Goal: Task Accomplishment & Management: Manage account settings

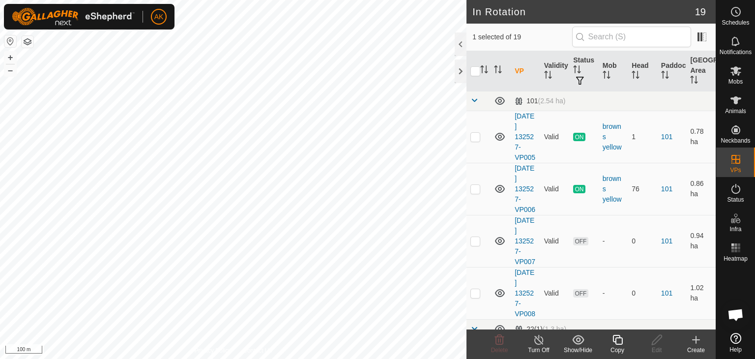
checkbox input "true"
checkbox input "false"
click at [496, 341] on icon at bounding box center [499, 340] width 9 height 10
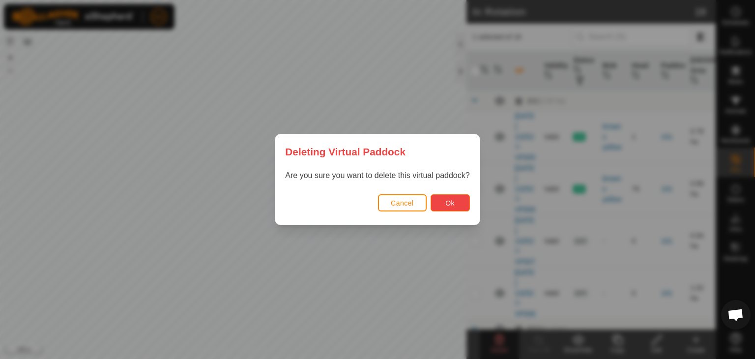
click at [458, 203] on button "Ok" at bounding box center [450, 202] width 39 height 17
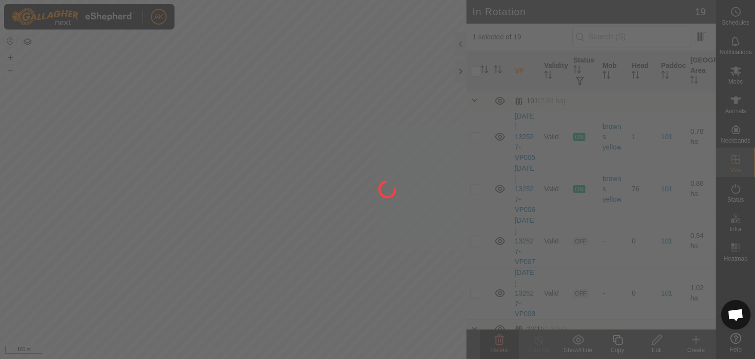
drag, startPoint x: 329, startPoint y: 216, endPoint x: 413, endPoint y: 254, distance: 91.1
click at [413, 254] on div at bounding box center [377, 179] width 755 height 359
checkbox input "false"
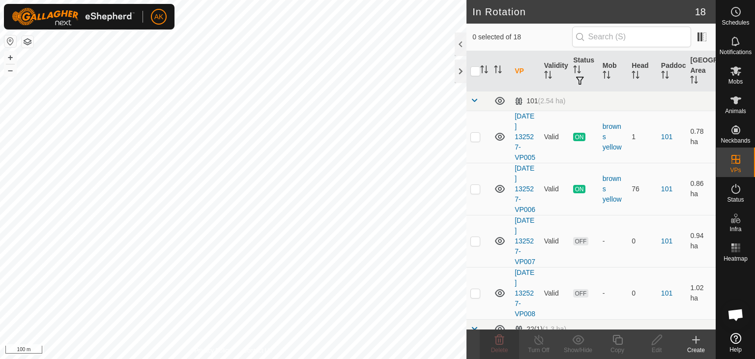
checkbox input "true"
checkbox input "false"
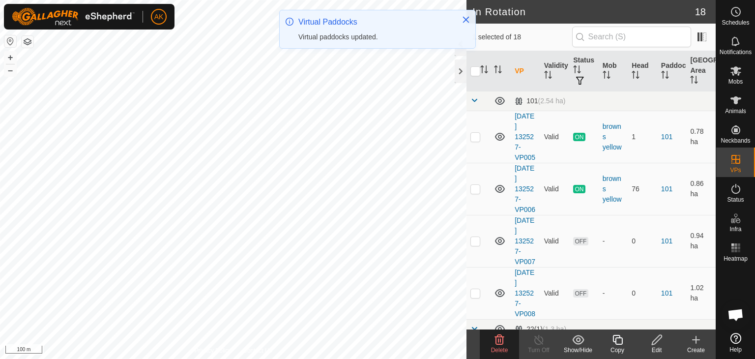
click at [494, 343] on icon at bounding box center [500, 340] width 12 height 12
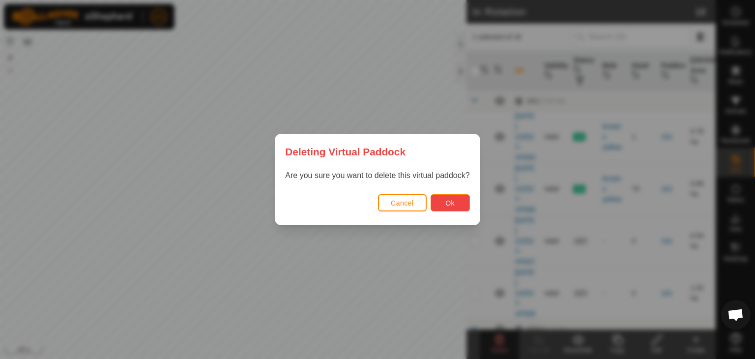
click at [446, 202] on span "Ok" at bounding box center [450, 203] width 9 height 8
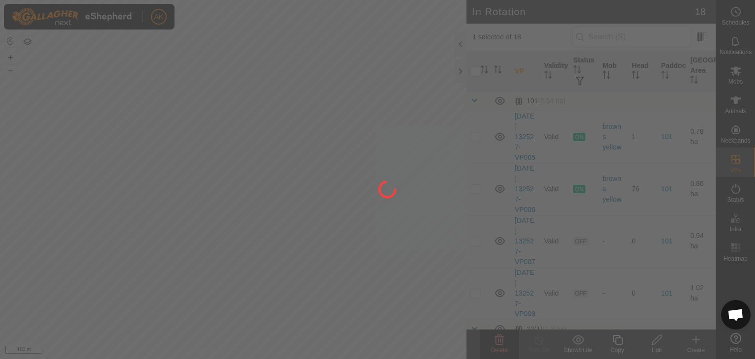
checkbox input "false"
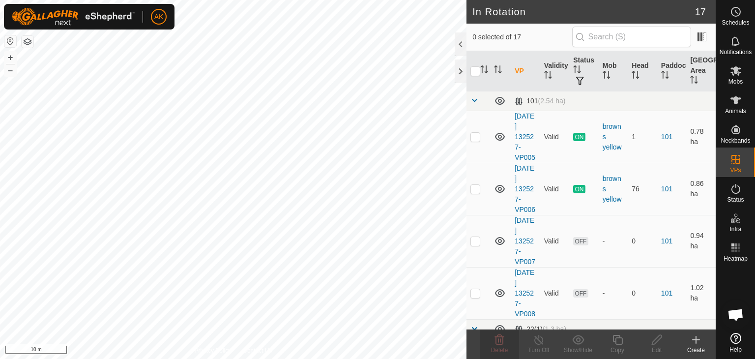
checkbox input "true"
checkbox input "false"
click at [499, 335] on icon at bounding box center [500, 340] width 12 height 12
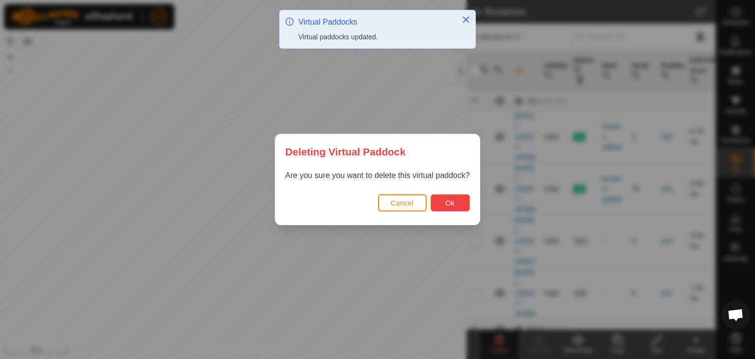
click at [454, 197] on button "Ok" at bounding box center [450, 202] width 39 height 17
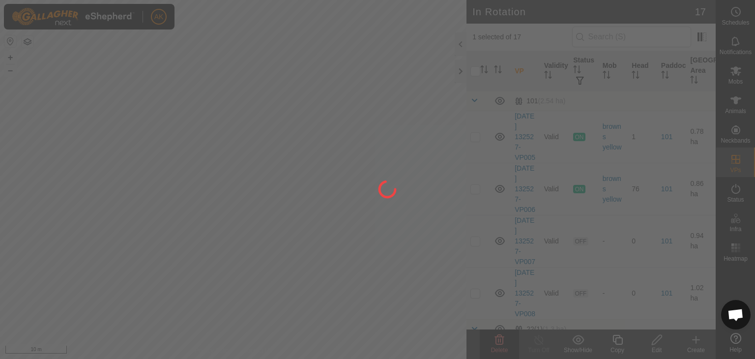
checkbox input "false"
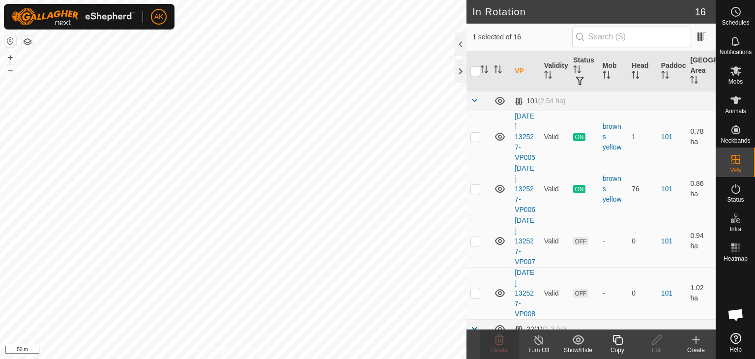
checkbox input "false"
checkbox input "true"
checkbox input "false"
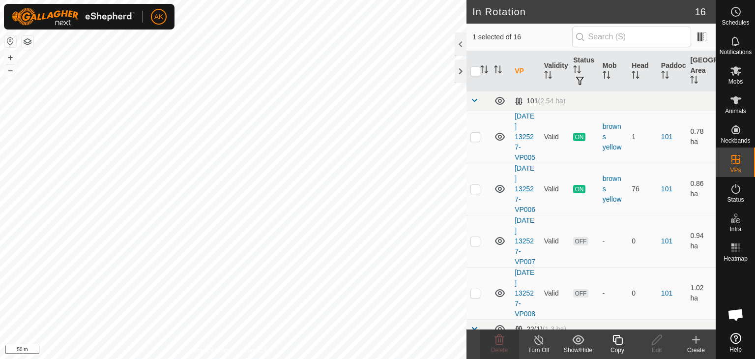
checkbox input "true"
checkbox input "false"
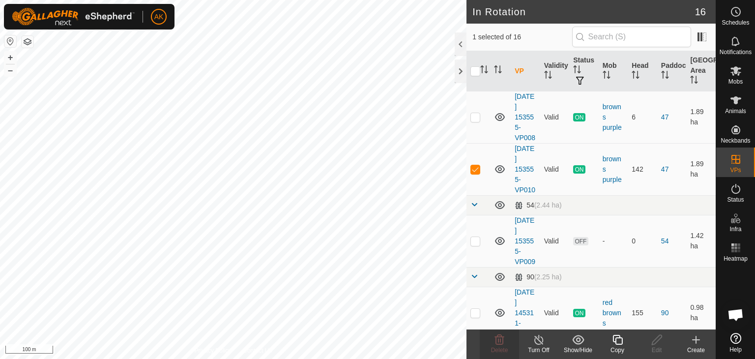
scroll to position [393, 0]
click at [474, 171] on p-checkbox at bounding box center [476, 167] width 10 height 8
checkbox input "false"
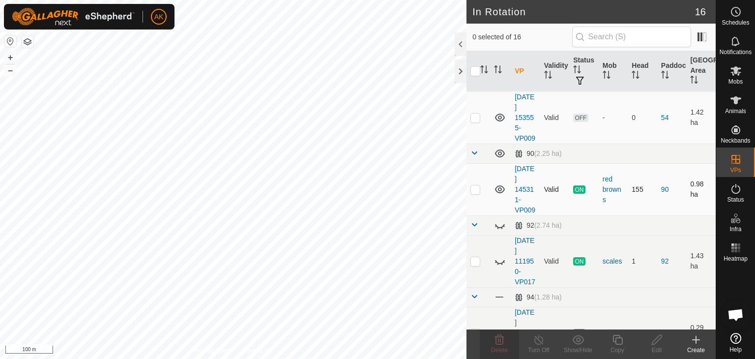
scroll to position [541, 0]
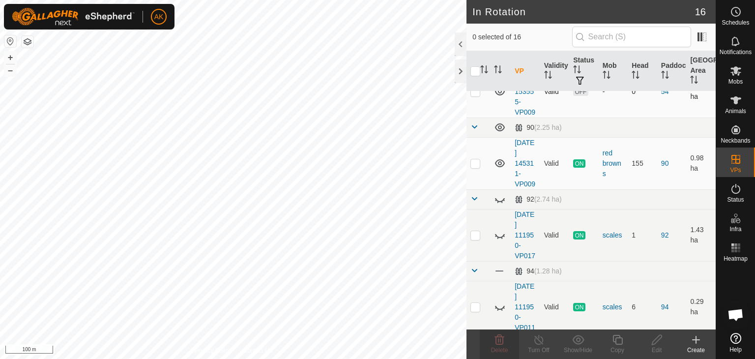
click at [478, 95] on p-checkbox at bounding box center [476, 92] width 10 height 8
click at [499, 342] on icon at bounding box center [499, 340] width 9 height 10
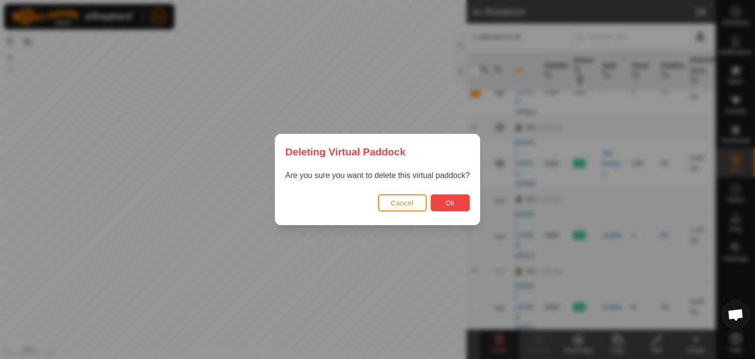
click at [459, 208] on button "Ok" at bounding box center [450, 202] width 39 height 17
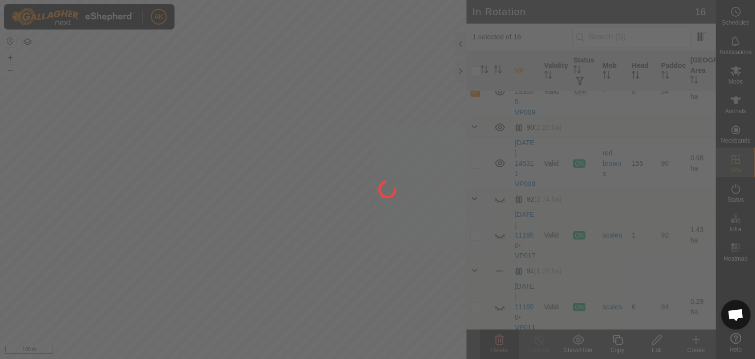
checkbox input "false"
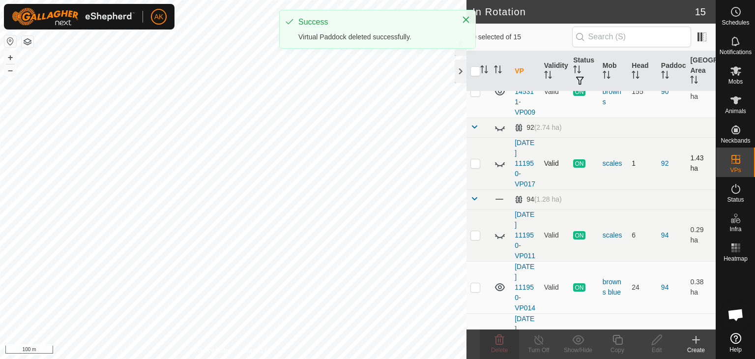
click at [496, 166] on icon at bounding box center [500, 164] width 10 height 4
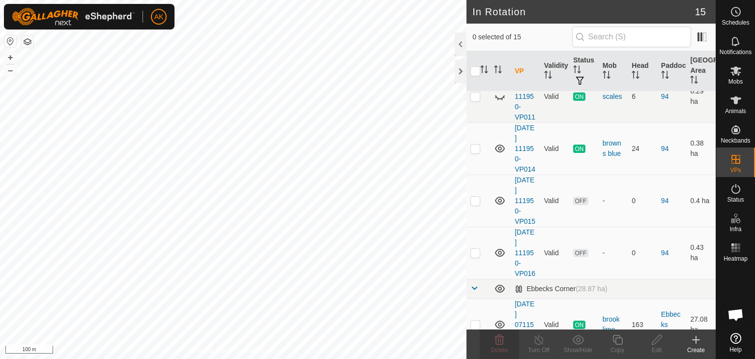
scroll to position [688, 0]
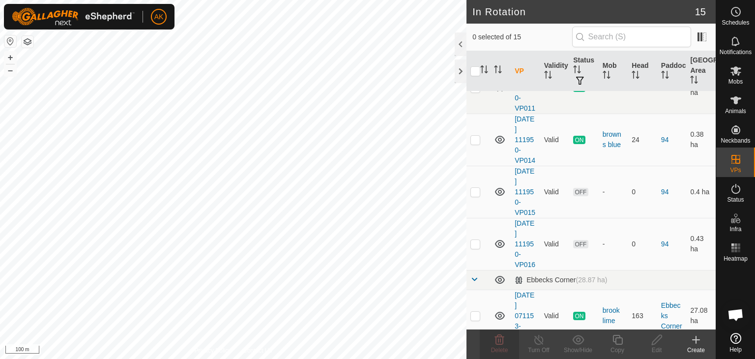
checkbox input "true"
click at [614, 341] on icon at bounding box center [618, 340] width 10 height 10
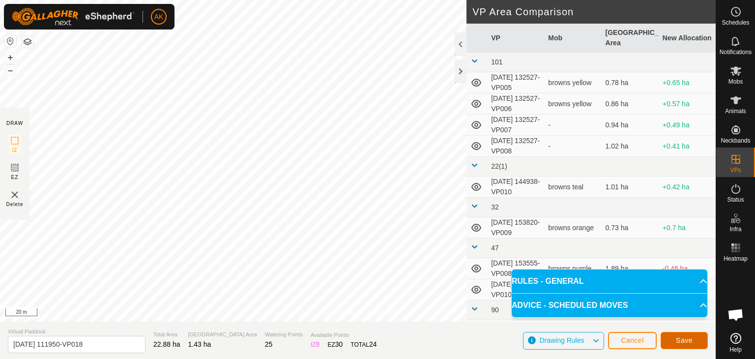
click at [698, 341] on button "Save" at bounding box center [684, 340] width 47 height 17
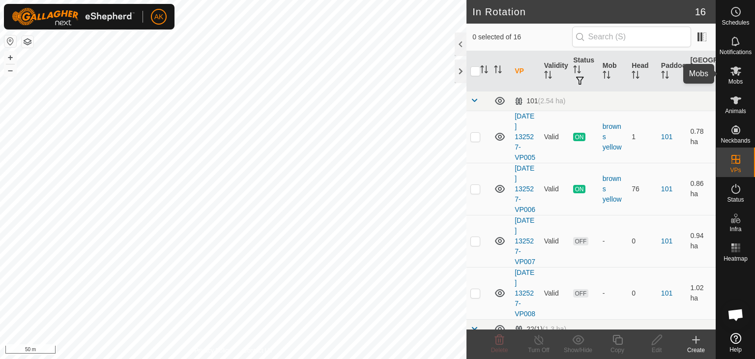
click at [738, 72] on icon at bounding box center [736, 70] width 11 height 9
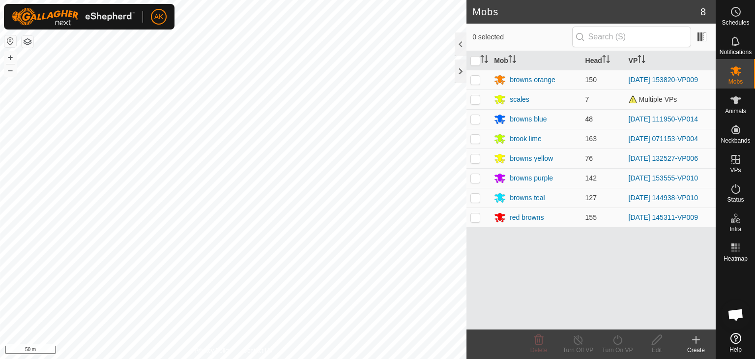
click at [473, 115] on p-checkbox at bounding box center [476, 119] width 10 height 8
checkbox input "true"
click at [615, 339] on icon at bounding box center [618, 340] width 12 height 12
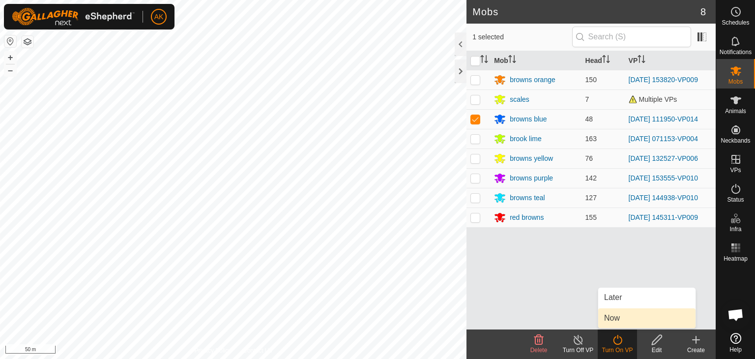
click at [605, 317] on link "Now" at bounding box center [646, 318] width 97 height 20
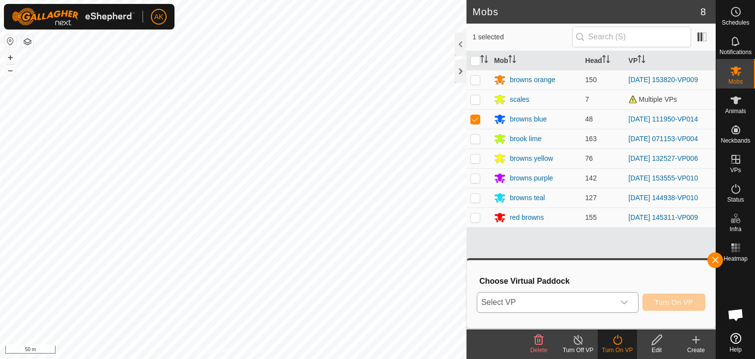
click at [540, 301] on span "Select VP" at bounding box center [545, 303] width 137 height 20
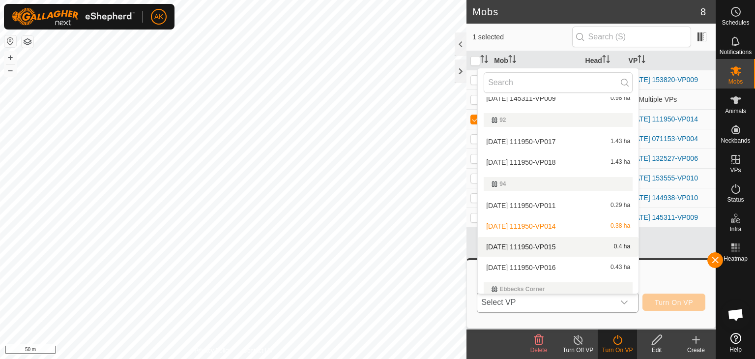
scroll to position [215, 0]
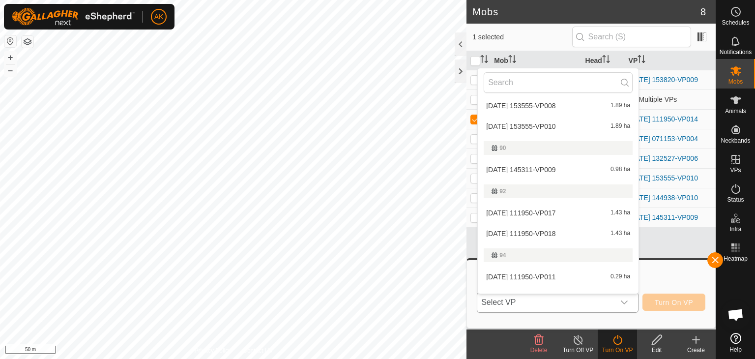
click at [529, 211] on li "2025-08-27 111950-VP017 1.43 ha" at bounding box center [558, 213] width 161 height 20
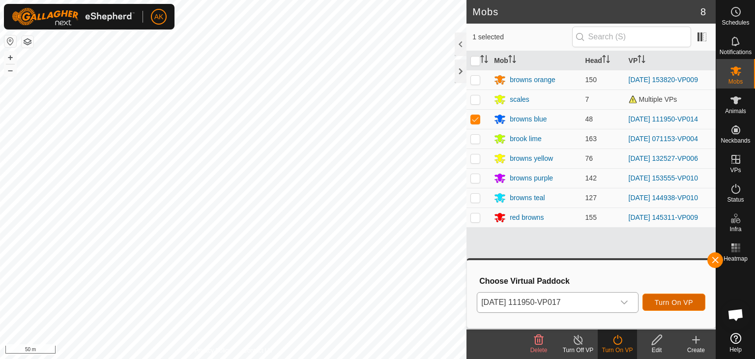
click at [674, 303] on span "Turn On VP" at bounding box center [674, 302] width 38 height 8
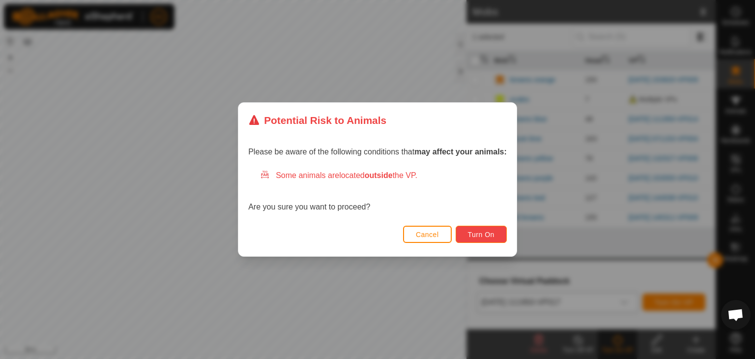
click at [493, 238] on span "Turn On" at bounding box center [481, 235] width 27 height 8
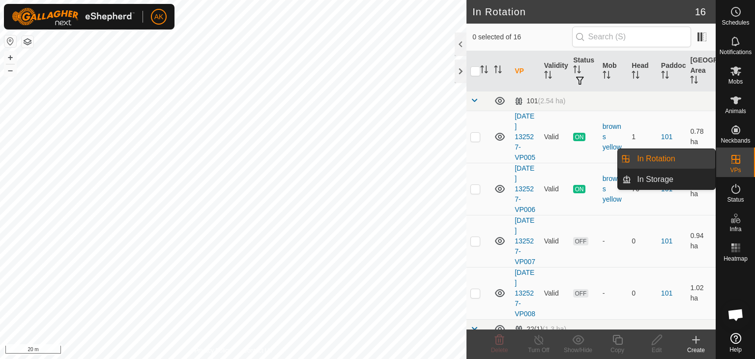
click at [735, 163] on icon at bounding box center [736, 159] width 9 height 9
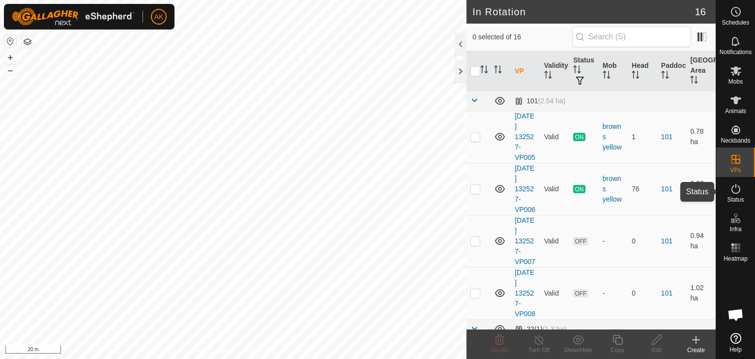
click at [732, 189] on icon at bounding box center [736, 189] width 9 height 10
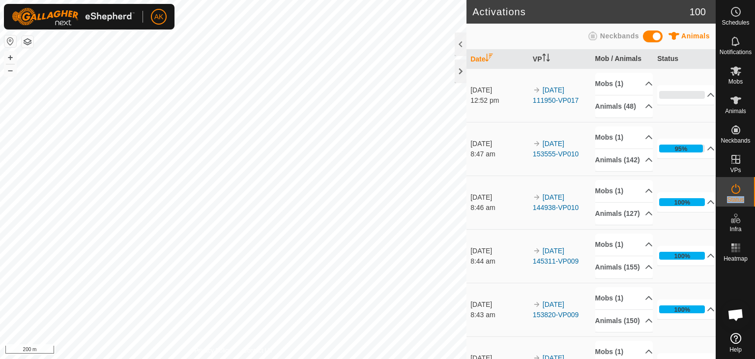
click at [30, 42] on button "button" at bounding box center [28, 42] width 12 height 12
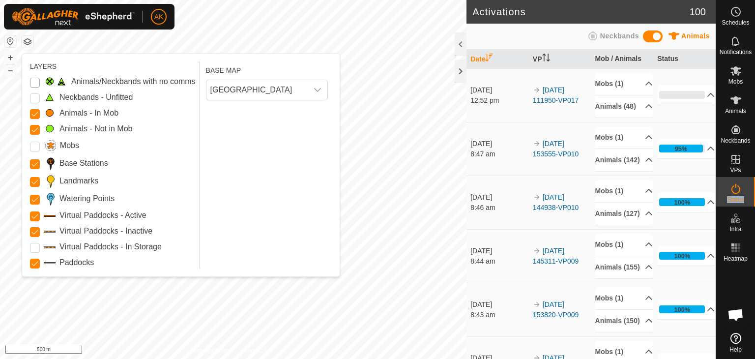
click at [33, 79] on Issue "Animals/Neckbands with no comms" at bounding box center [35, 83] width 10 height 10
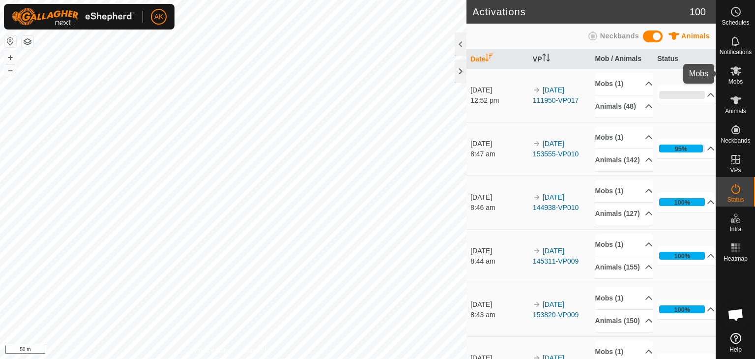
click at [734, 67] on icon at bounding box center [736, 70] width 11 height 9
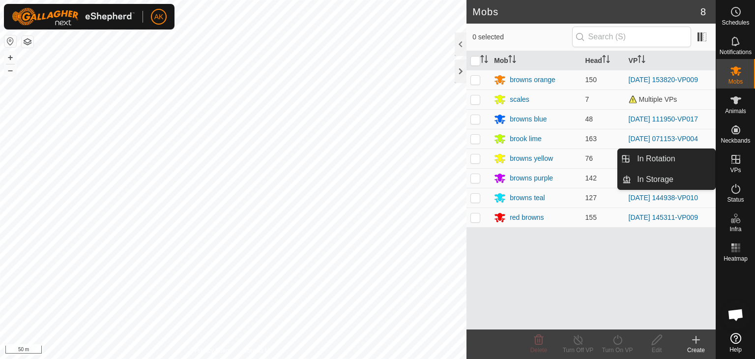
drag, startPoint x: 740, startPoint y: 174, endPoint x: 740, endPoint y: 162, distance: 12.3
click at [740, 162] on icon at bounding box center [736, 159] width 9 height 9
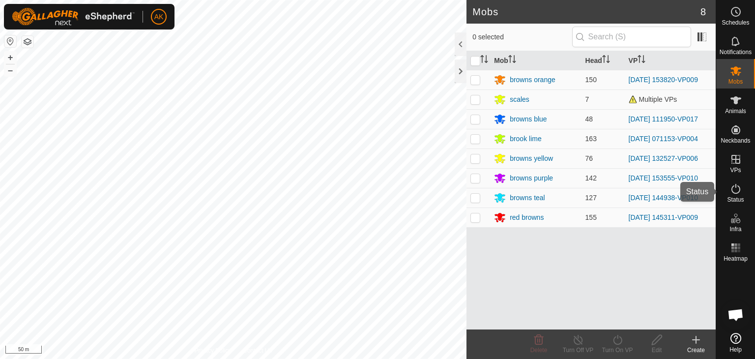
click at [737, 195] on es-activation-svg-icon at bounding box center [736, 189] width 18 height 16
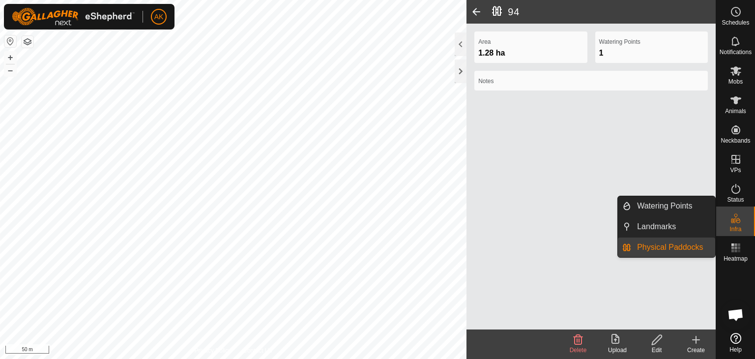
click at [657, 246] on link "Physical Paddocks" at bounding box center [673, 248] width 84 height 20
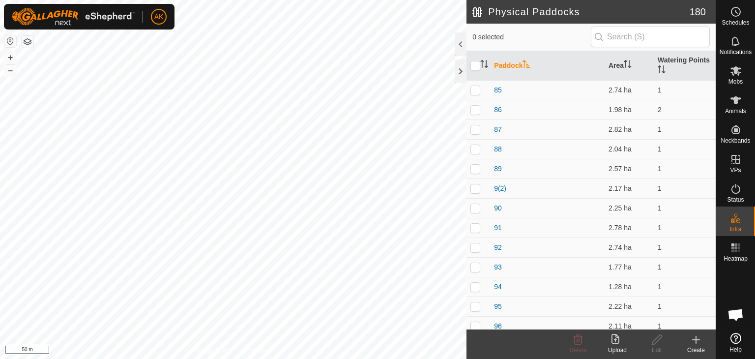
scroll to position [1819, 0]
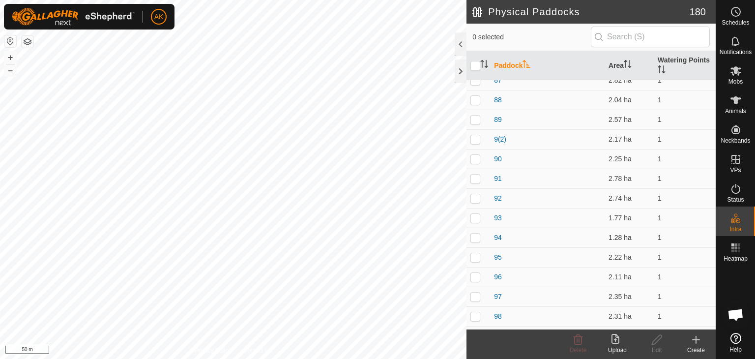
click at [478, 238] on p-checkbox at bounding box center [476, 238] width 10 height 8
checkbox input "true"
click at [652, 341] on icon at bounding box center [657, 340] width 12 height 12
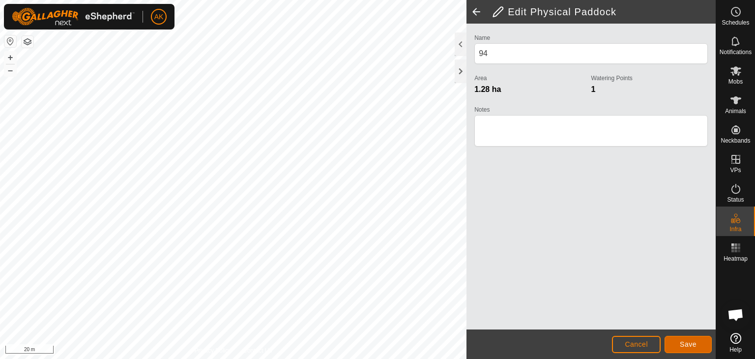
click at [684, 341] on span "Save" at bounding box center [688, 344] width 17 height 8
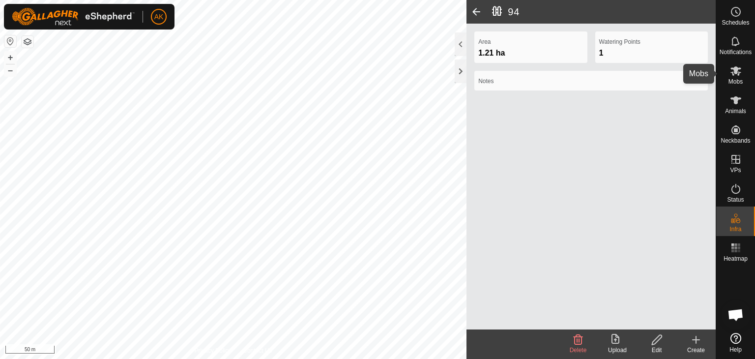
click at [733, 72] on icon at bounding box center [736, 70] width 11 height 9
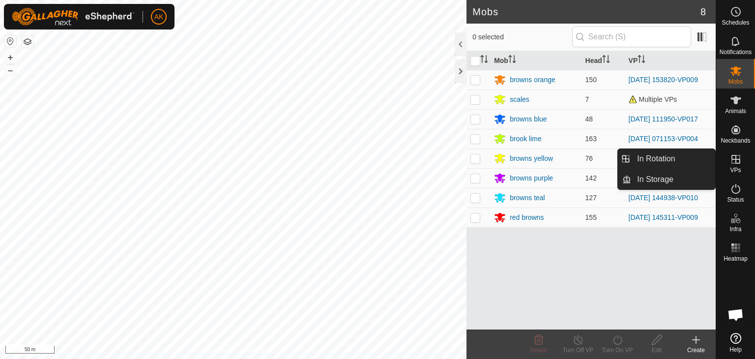
click at [734, 161] on icon at bounding box center [736, 159] width 12 height 12
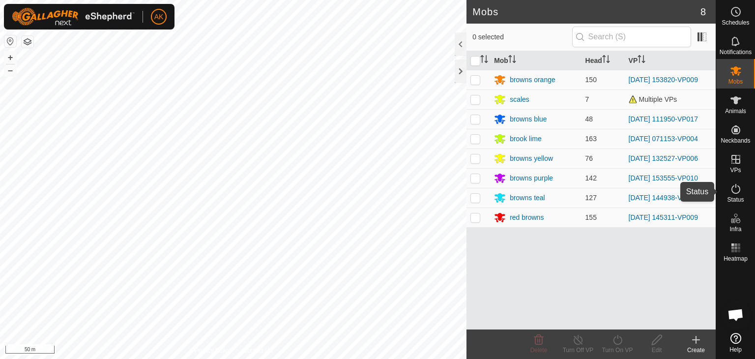
click at [735, 187] on icon at bounding box center [736, 189] width 12 height 12
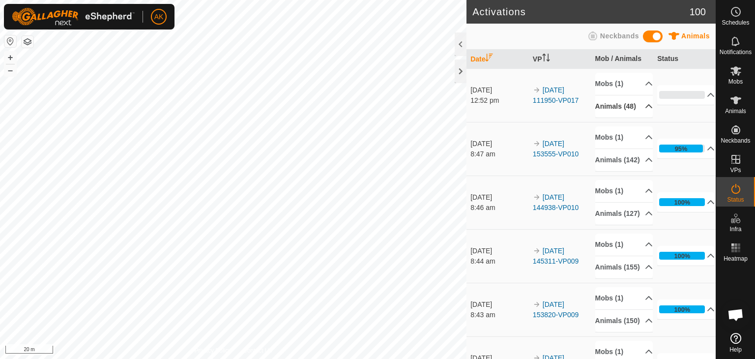
click at [707, 99] on icon at bounding box center [711, 95] width 8 height 8
click at [645, 108] on icon at bounding box center [649, 106] width 8 height 8
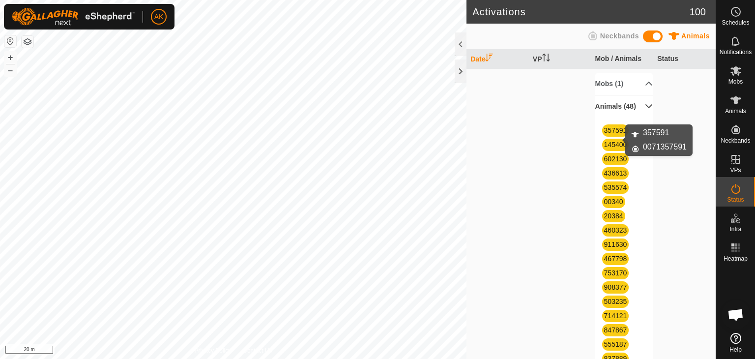
click at [613, 134] on link "357591" at bounding box center [615, 130] width 23 height 8
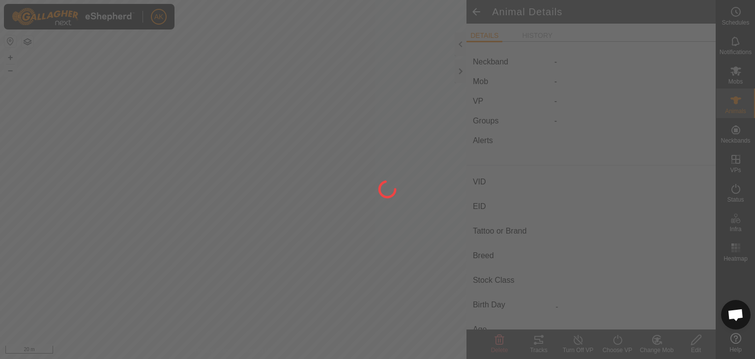
type input "357591"
type input "-"
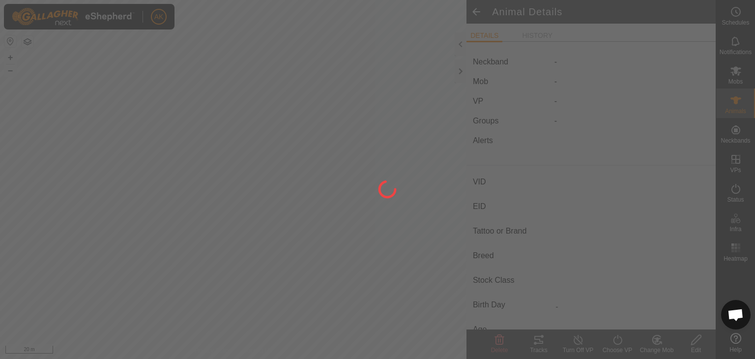
type input "-"
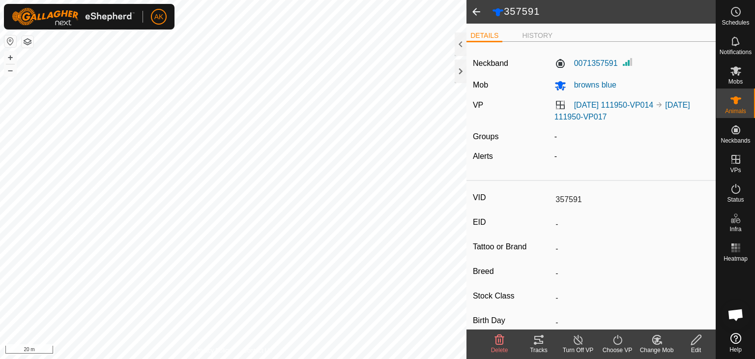
click at [475, 10] on span at bounding box center [477, 12] width 20 height 24
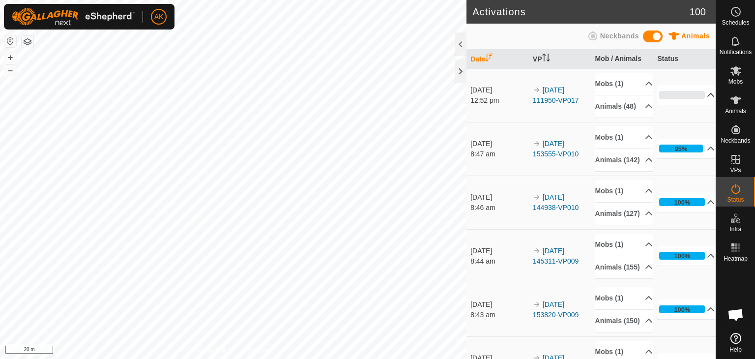
click at [694, 96] on p-accordion-header "0%" at bounding box center [686, 95] width 58 height 20
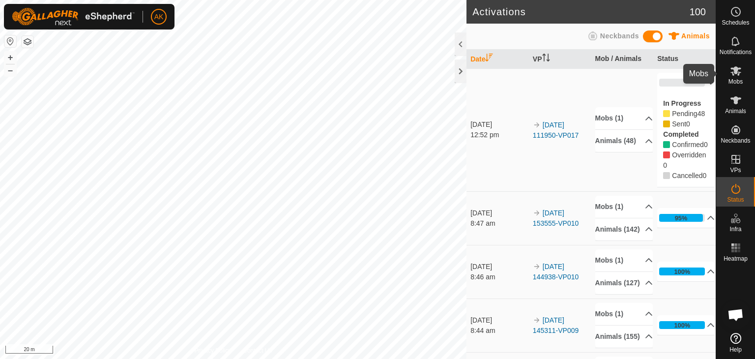
click at [734, 75] on icon at bounding box center [736, 70] width 11 height 9
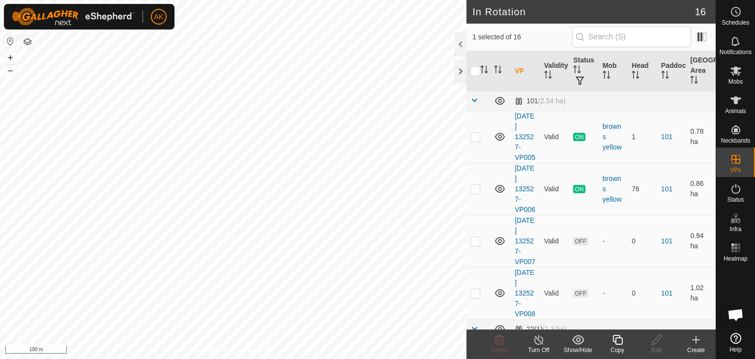
click at [618, 342] on icon at bounding box center [618, 340] width 12 height 12
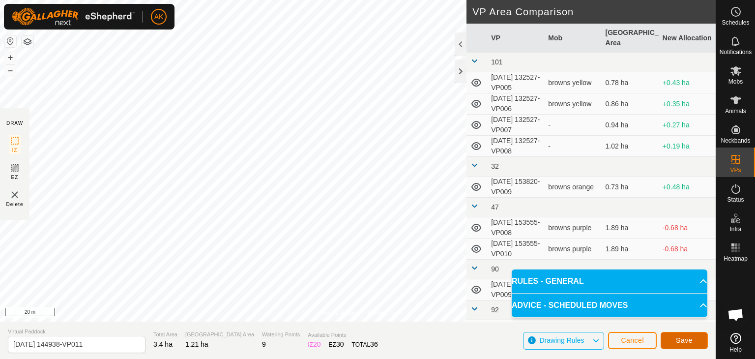
click at [690, 339] on span "Save" at bounding box center [684, 340] width 17 height 8
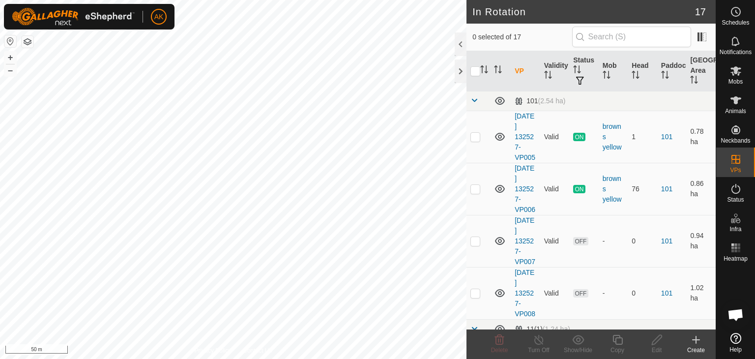
checkbox input "true"
click at [657, 346] on div "Edit" at bounding box center [656, 350] width 39 height 9
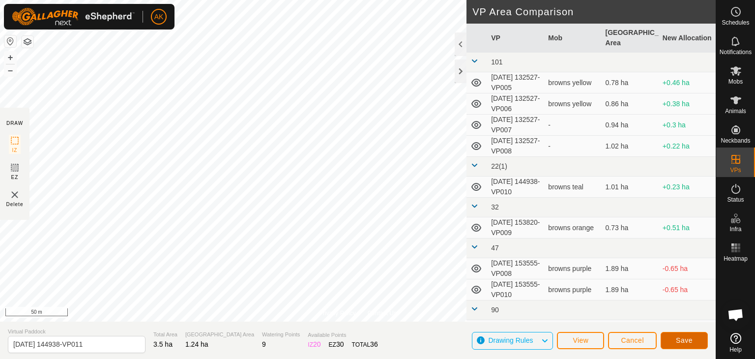
click at [679, 335] on button "Save" at bounding box center [684, 340] width 47 height 17
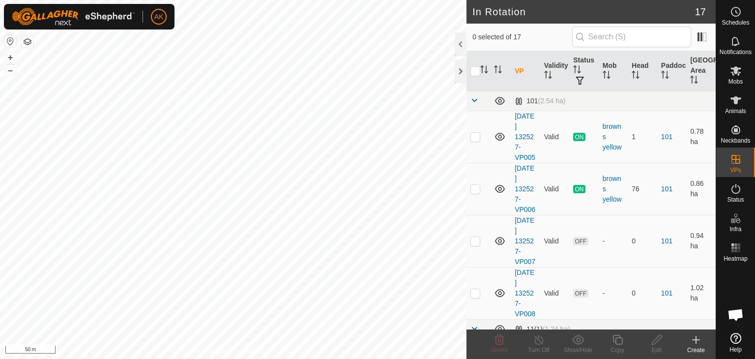
checkbox input "true"
click at [622, 340] on icon at bounding box center [618, 340] width 10 height 10
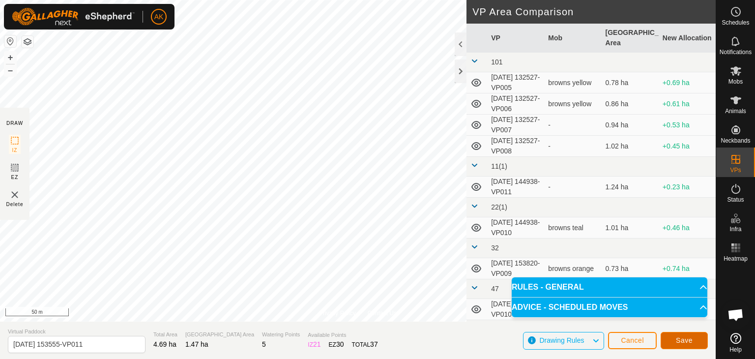
click at [684, 340] on span "Save" at bounding box center [684, 340] width 17 height 8
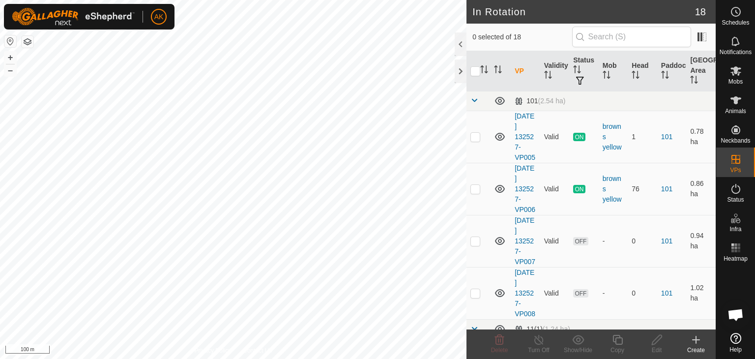
checkbox input "true"
click at [612, 344] on icon at bounding box center [618, 340] width 12 height 12
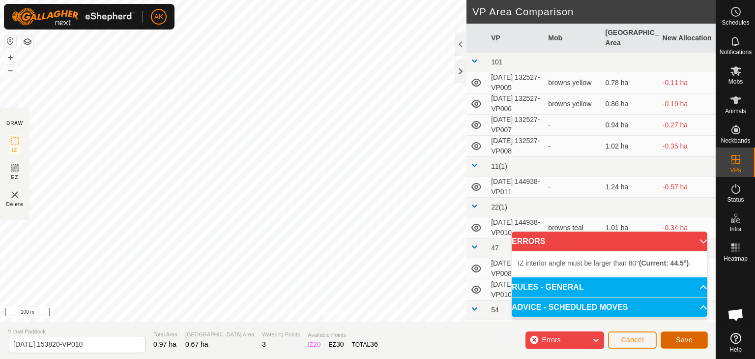
click at [684, 336] on span "Save" at bounding box center [684, 340] width 17 height 8
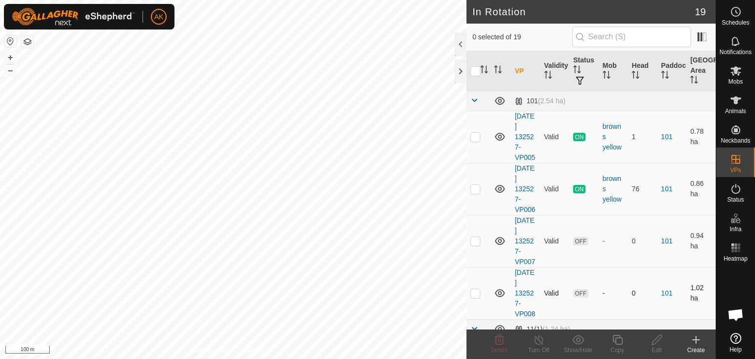
checkbox input "true"
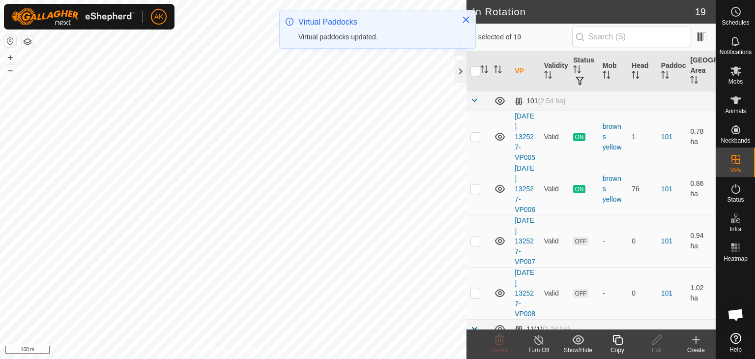
checkbox input "true"
checkbox input "false"
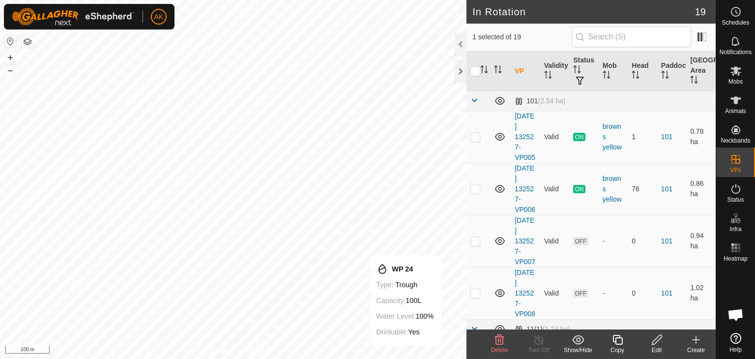
click at [492, 340] on delete-svg-icon at bounding box center [499, 340] width 39 height 12
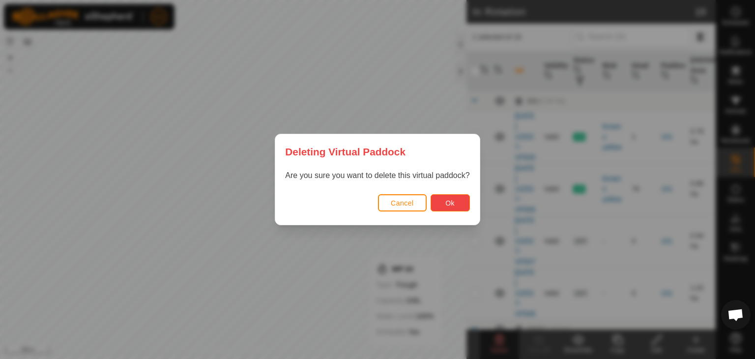
click at [459, 203] on button "Ok" at bounding box center [450, 202] width 39 height 17
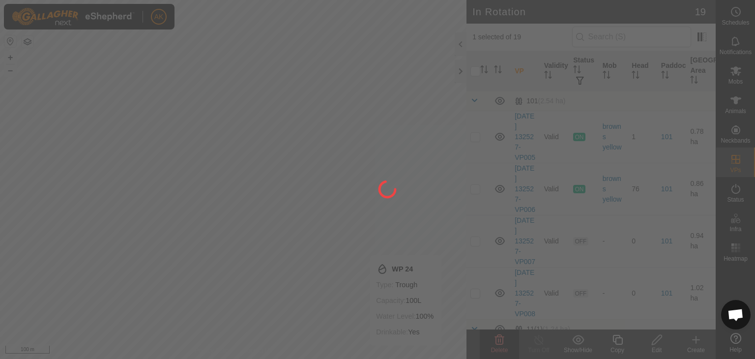
checkbox input "false"
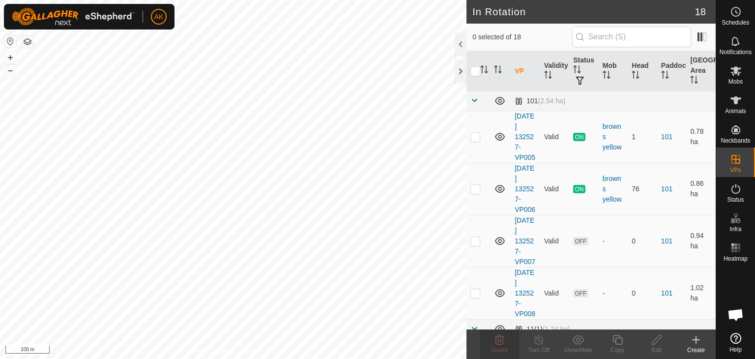
click at [692, 337] on icon at bounding box center [696, 340] width 12 height 12
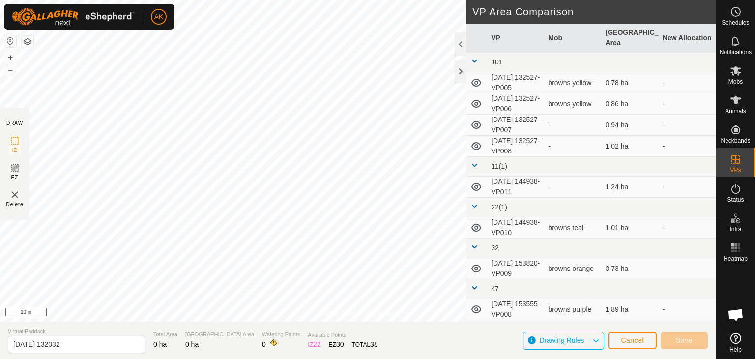
click at [275, 328] on div "Privacy Policy Contact Us WP 24 Type: trough Capacity: 100L Water Level: 100% D…" at bounding box center [358, 179] width 716 height 359
click at [475, 176] on div "Privacy Policy Contact Us WP 24 Type: trough Capacity: 100L Water Level: 100% D…" at bounding box center [358, 179] width 716 height 359
click at [519, 224] on div "Privacy Policy Contact Us WP 24 Type: trough Capacity: 100L Water Level: 100% D…" at bounding box center [358, 179] width 716 height 359
click at [164, 29] on div "AK Schedules Notifications Mobs Animals Neckbands VPs Status Infra Heatmap Help…" at bounding box center [377, 179] width 755 height 359
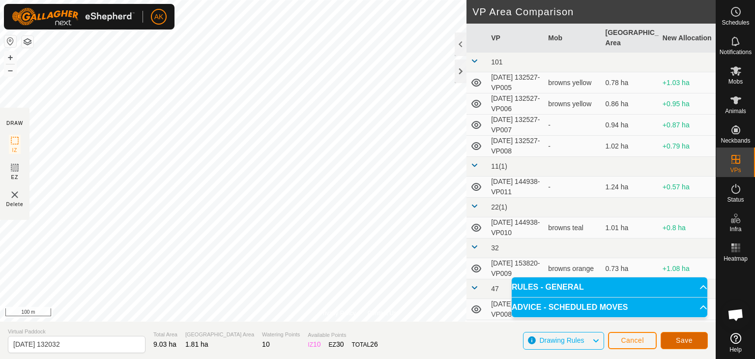
click at [684, 340] on span "Save" at bounding box center [684, 340] width 17 height 8
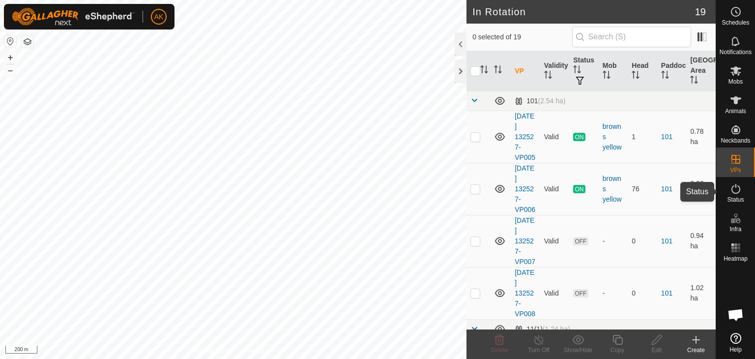
click at [737, 187] on icon at bounding box center [736, 189] width 12 height 12
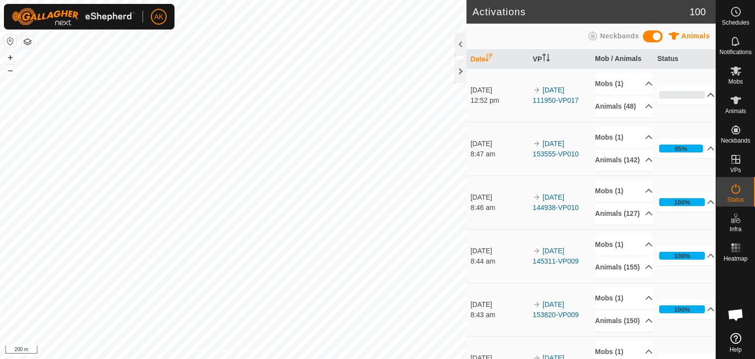
click at [707, 96] on icon at bounding box center [711, 95] width 8 height 8
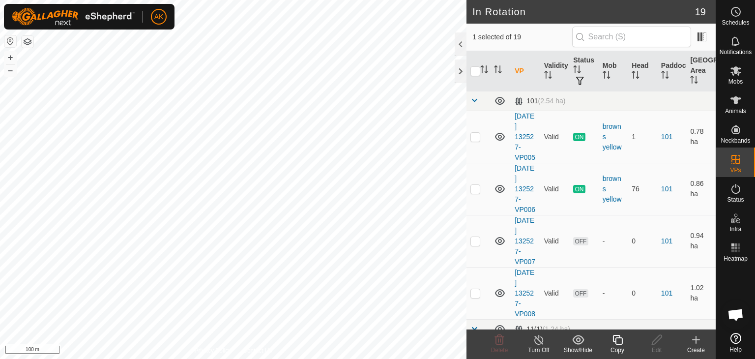
click at [618, 344] on icon at bounding box center [618, 340] width 10 height 10
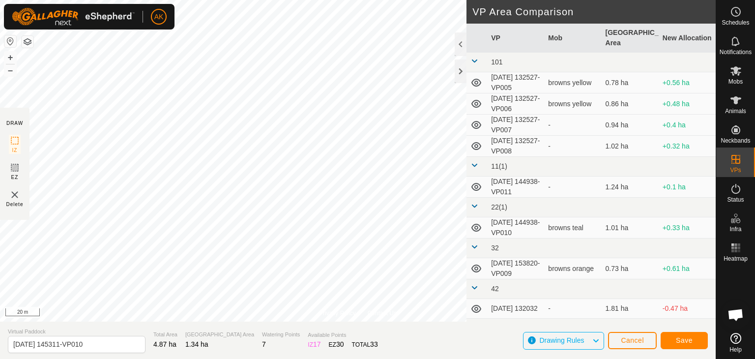
click at [471, 282] on div "Privacy Policy Contact Us Type: Inclusion Zone undefined Animal + – ⇧ i 20 m DR…" at bounding box center [358, 179] width 716 height 359
click at [681, 340] on span "Save" at bounding box center [684, 340] width 17 height 8
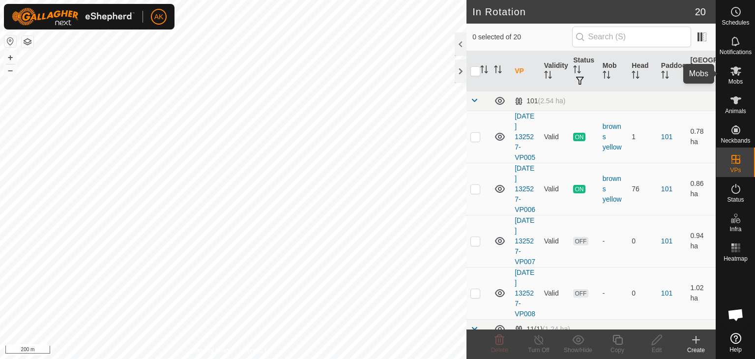
click at [735, 70] on icon at bounding box center [736, 70] width 11 height 9
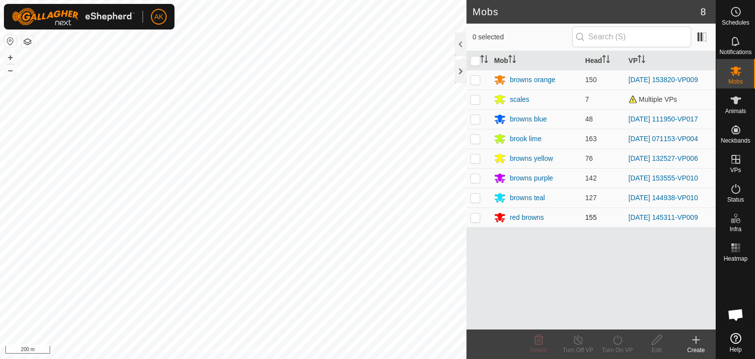
click at [472, 218] on p-checkbox at bounding box center [476, 217] width 10 height 8
checkbox input "true"
click at [621, 339] on icon at bounding box center [618, 340] width 12 height 12
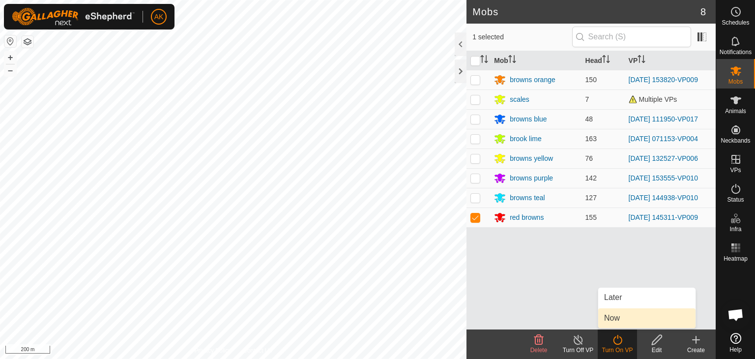
click at [617, 321] on link "Now" at bounding box center [646, 318] width 97 height 20
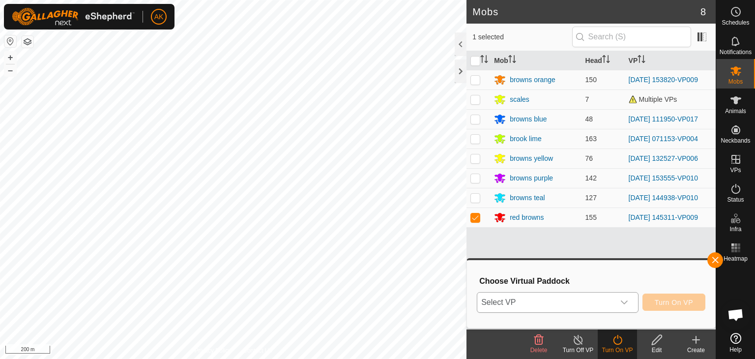
click at [566, 302] on span "Select VP" at bounding box center [545, 303] width 137 height 20
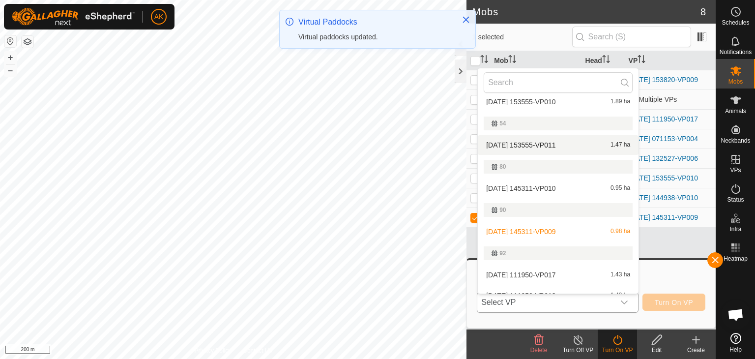
scroll to position [344, 0]
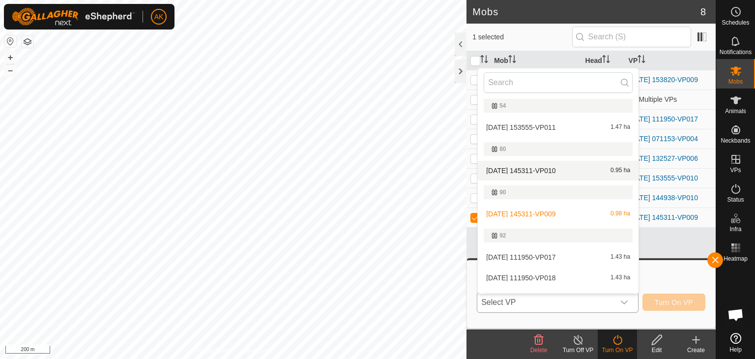
click at [519, 168] on li "2025-09-06 145311-VP010 0.95 ha" at bounding box center [558, 171] width 161 height 20
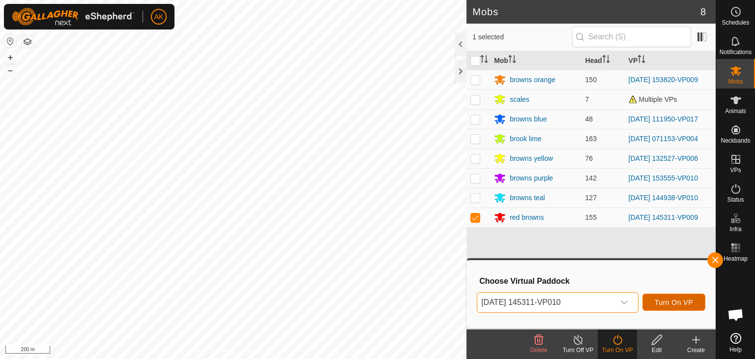
click at [673, 297] on button "Turn On VP" at bounding box center [674, 302] width 63 height 17
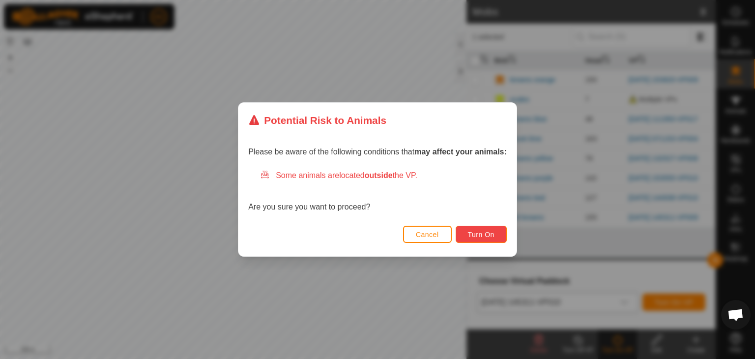
click at [474, 232] on span "Turn On" at bounding box center [481, 235] width 27 height 8
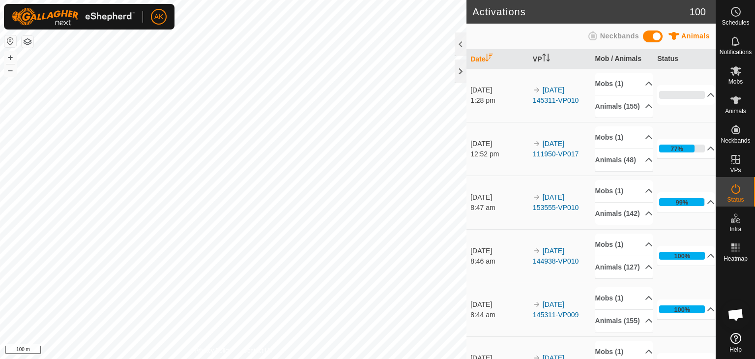
click at [29, 43] on button "button" at bounding box center [28, 42] width 12 height 12
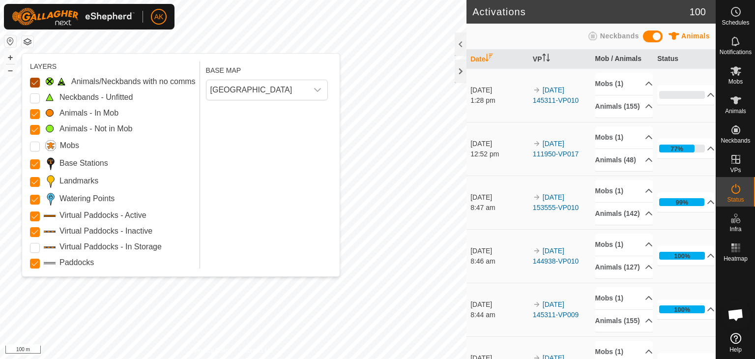
click at [34, 79] on Issue "Animals/Neckbands with no comms" at bounding box center [35, 83] width 10 height 10
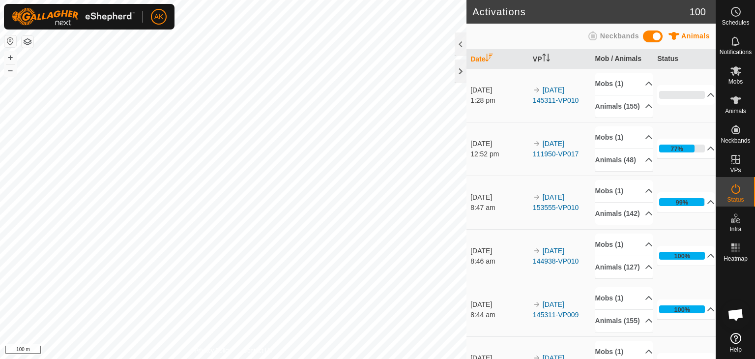
click at [26, 41] on button "button" at bounding box center [28, 42] width 12 height 12
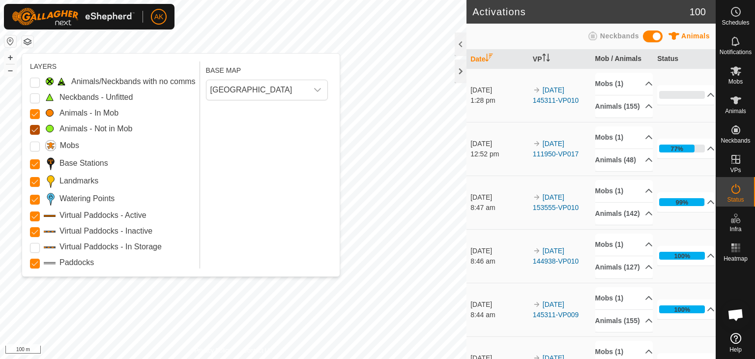
click at [34, 129] on Mob "Animals - Not in Mob" at bounding box center [35, 130] width 10 height 10
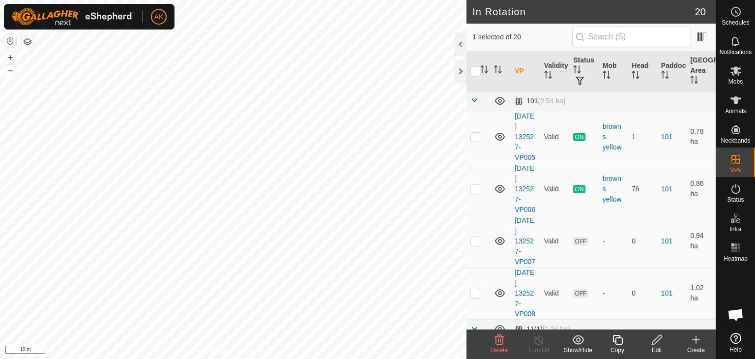
click at [654, 339] on icon at bounding box center [657, 340] width 10 height 10
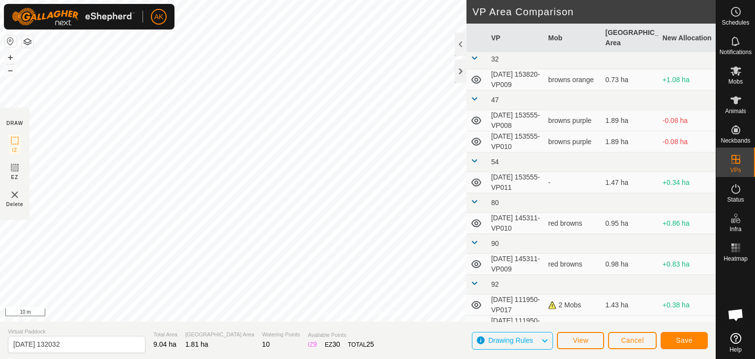
scroll to position [197, 0]
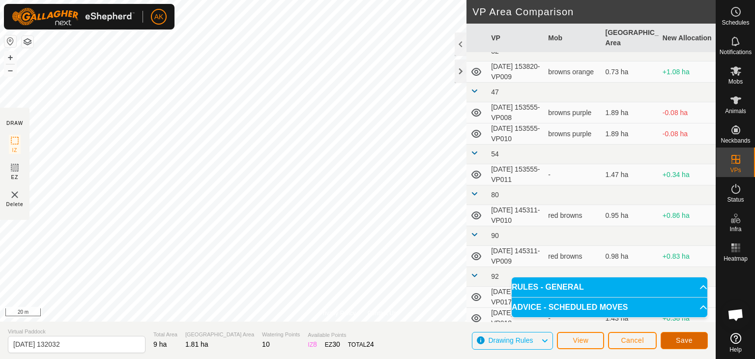
click at [685, 340] on span "Save" at bounding box center [684, 340] width 17 height 8
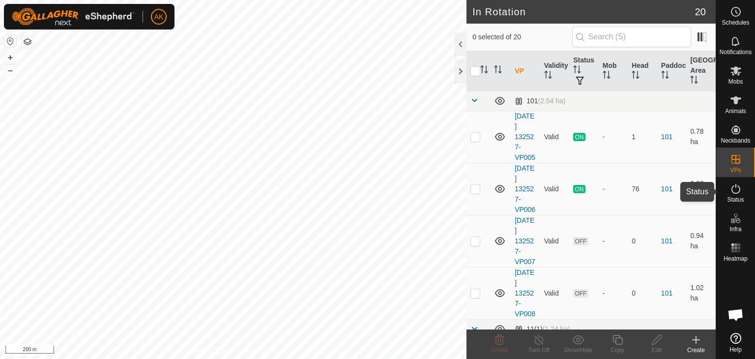
click at [735, 195] on es-activation-svg-icon at bounding box center [736, 189] width 18 height 16
click at [734, 190] on icon at bounding box center [736, 189] width 12 height 12
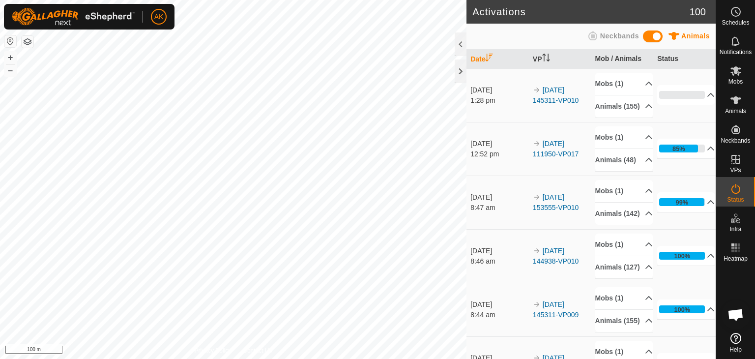
click at [30, 39] on button "button" at bounding box center [28, 42] width 12 height 12
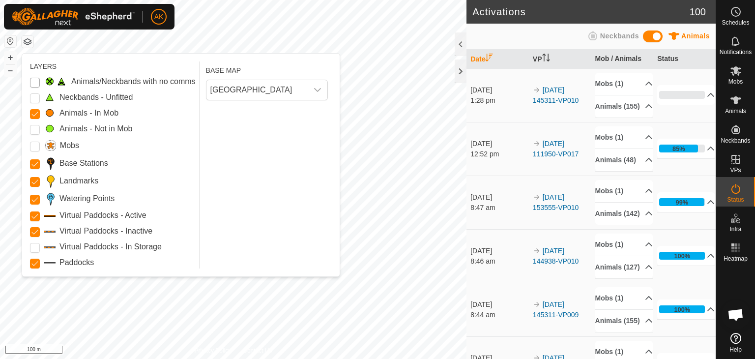
click at [38, 79] on Issue "Animals/Neckbands with no comms" at bounding box center [35, 83] width 10 height 10
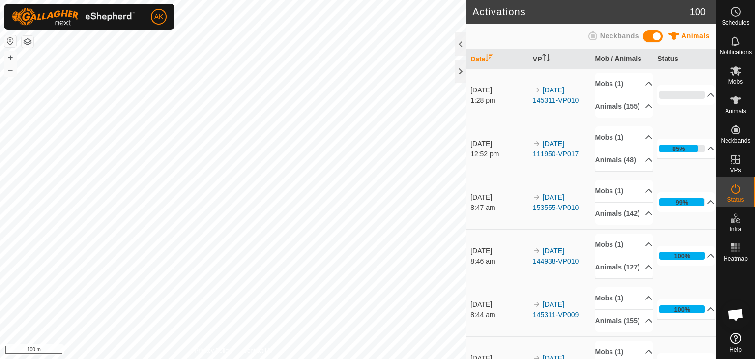
click at [28, 42] on button "button" at bounding box center [28, 42] width 12 height 12
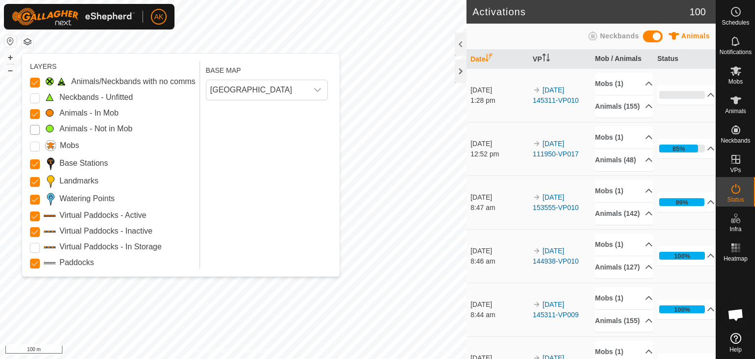
click at [37, 129] on Mob "Animals - Not in Mob" at bounding box center [35, 130] width 10 height 10
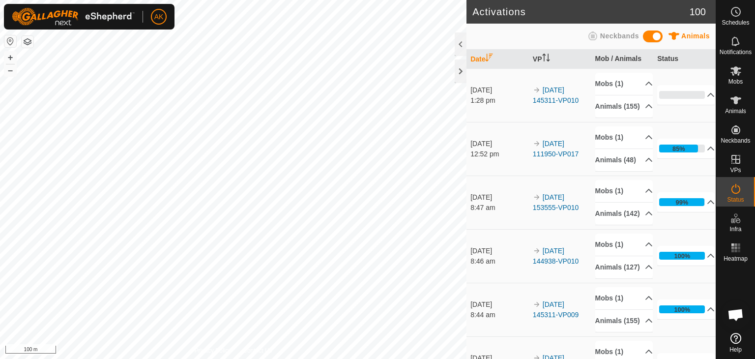
click at [378, 358] on html "AK Schedules Notifications Mobs Animals Neckbands VPs Status Infra Heatmap Help…" at bounding box center [377, 179] width 755 height 359
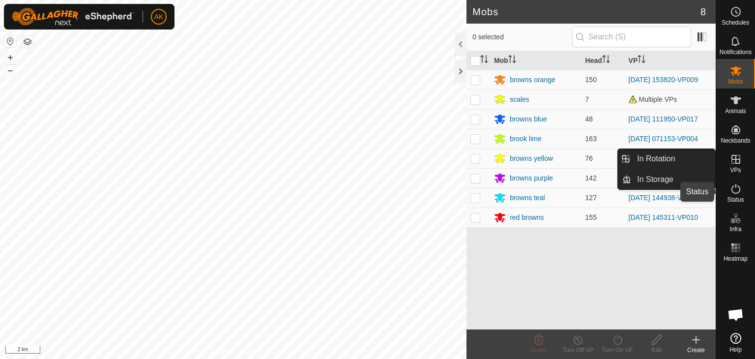
click at [736, 193] on icon at bounding box center [736, 189] width 9 height 10
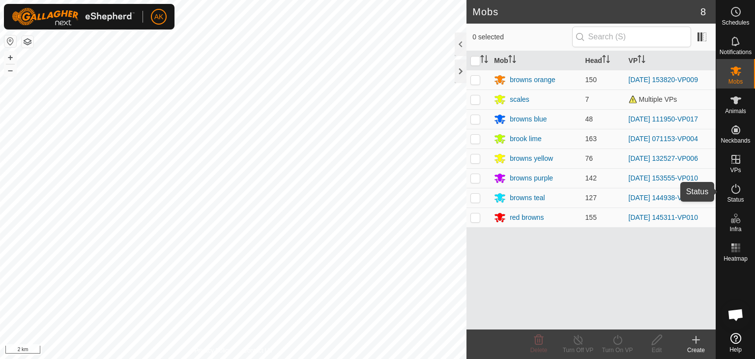
click at [736, 193] on icon at bounding box center [736, 189] width 9 height 10
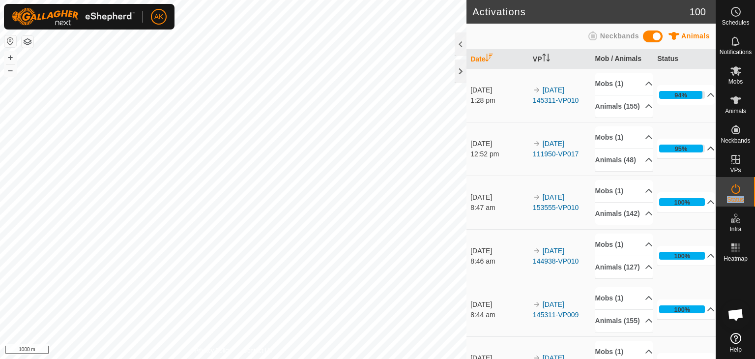
click at [708, 150] on icon at bounding box center [711, 149] width 7 height 4
